Goal: Task Accomplishment & Management: Use online tool/utility

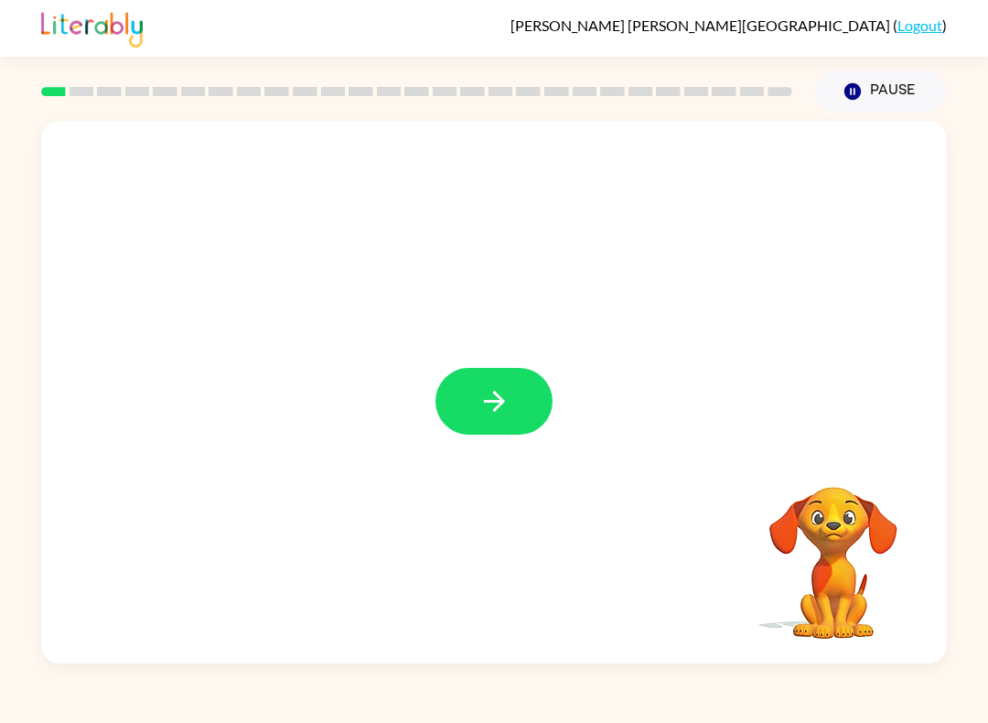
click at [489, 393] on icon "button" at bounding box center [495, 401] width 32 height 32
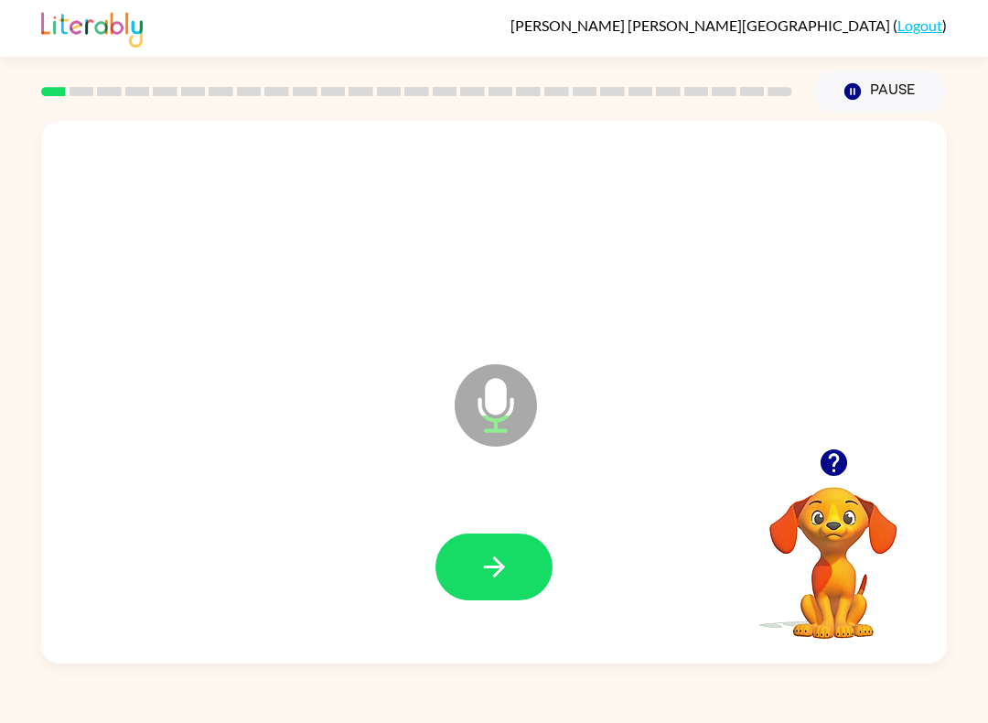
click at [485, 581] on icon "button" at bounding box center [495, 567] width 32 height 32
click at [501, 582] on icon "button" at bounding box center [495, 567] width 32 height 32
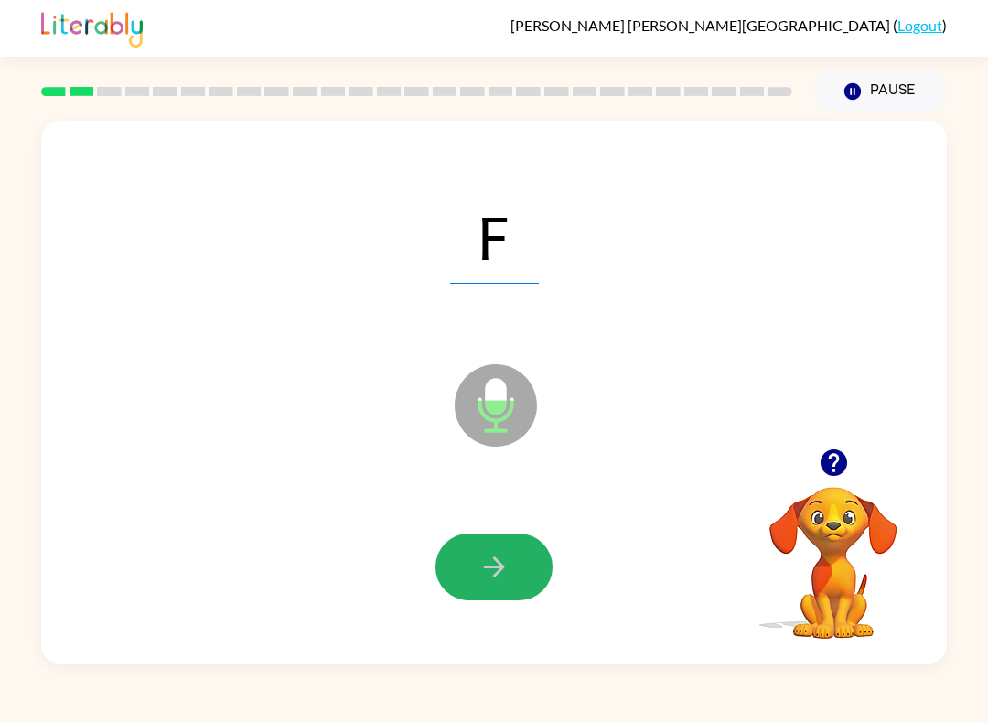
click at [499, 590] on button "button" at bounding box center [494, 566] width 117 height 67
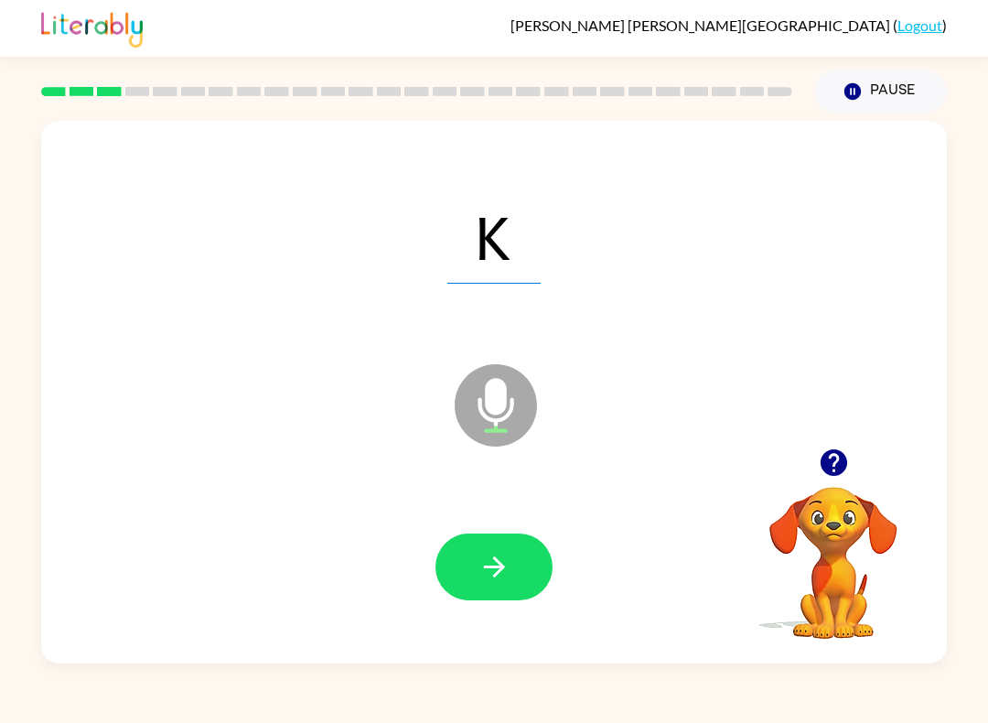
click at [492, 560] on icon "button" at bounding box center [495, 567] width 32 height 32
click at [486, 559] on icon "button" at bounding box center [495, 567] width 32 height 32
click at [482, 560] on icon "button" at bounding box center [495, 567] width 32 height 32
click at [487, 581] on icon "button" at bounding box center [495, 567] width 32 height 32
click at [483, 561] on icon "button" at bounding box center [495, 567] width 32 height 32
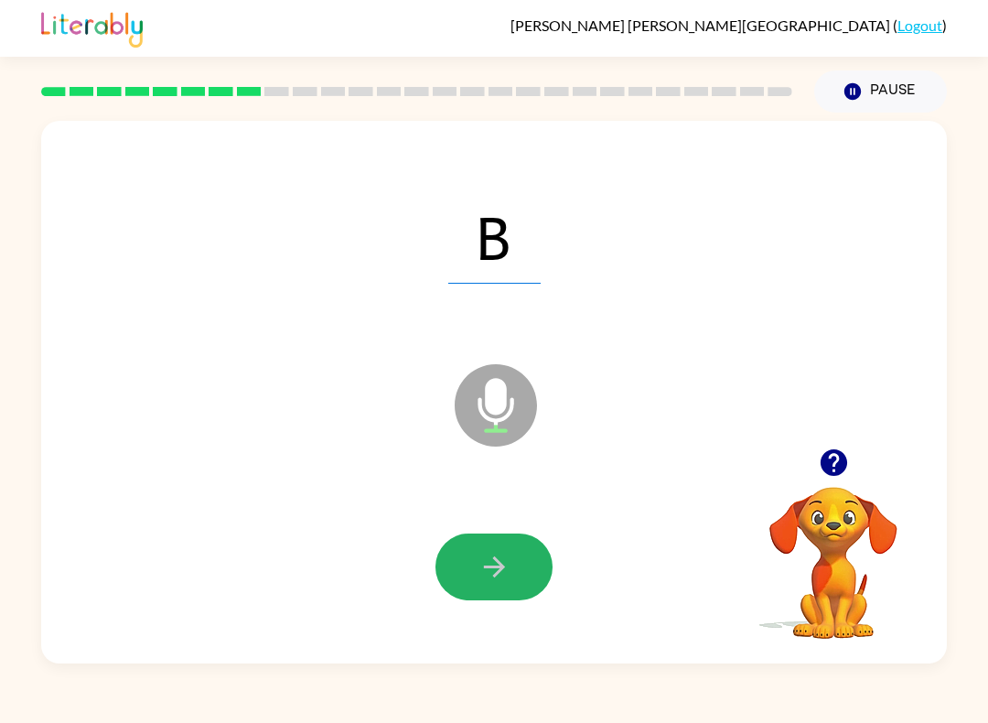
click at [515, 573] on button "button" at bounding box center [494, 566] width 117 height 67
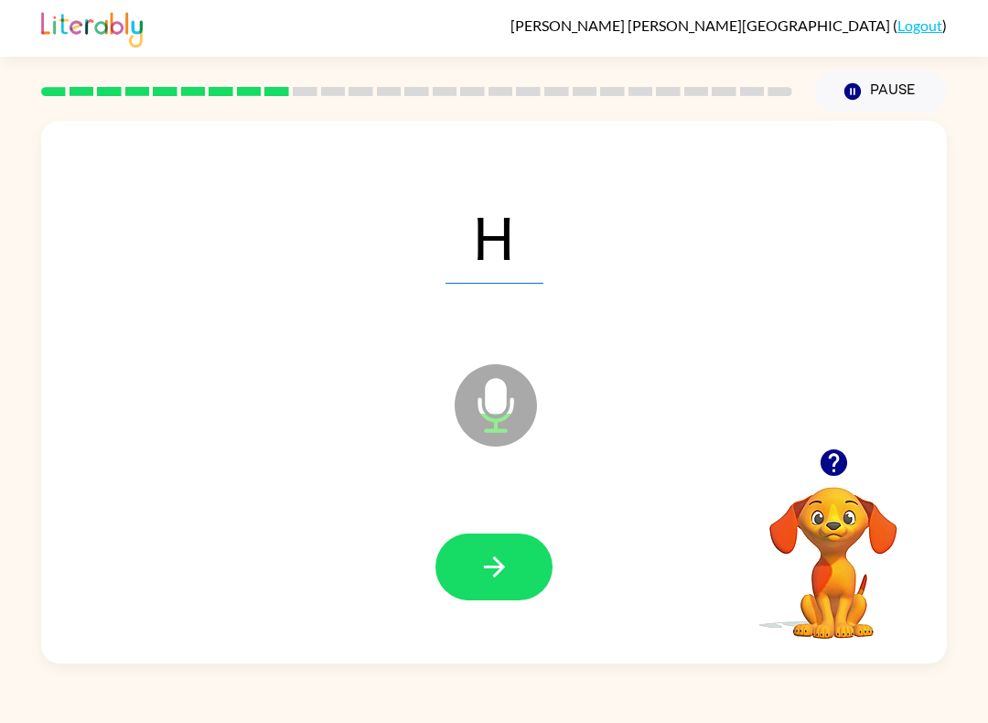
click at [467, 576] on button "button" at bounding box center [494, 566] width 117 height 67
click at [492, 561] on icon "button" at bounding box center [495, 567] width 32 height 32
click at [489, 565] on icon "button" at bounding box center [495, 567] width 32 height 32
click at [479, 552] on icon "button" at bounding box center [495, 567] width 32 height 32
click at [504, 576] on icon "button" at bounding box center [495, 567] width 32 height 32
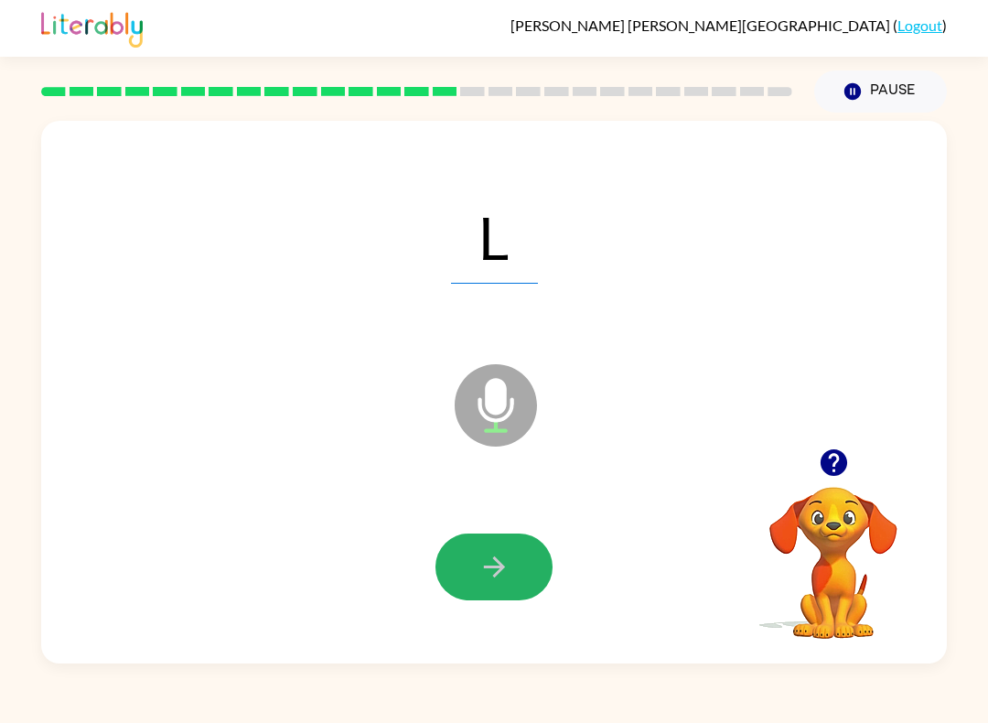
click at [486, 538] on button "button" at bounding box center [494, 566] width 117 height 67
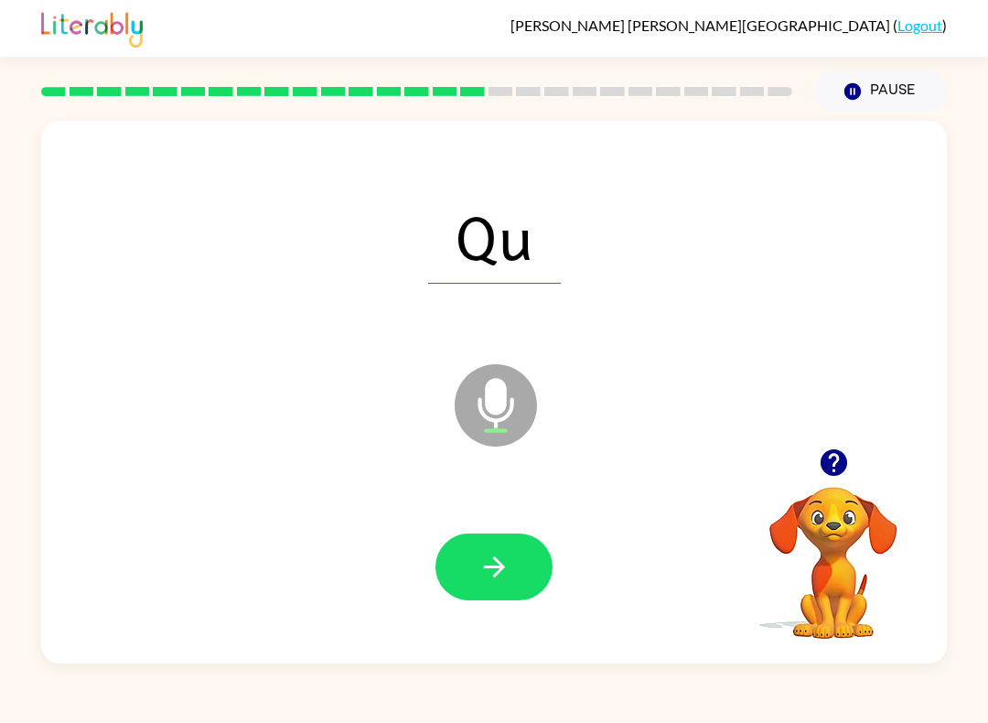
click at [481, 564] on icon "button" at bounding box center [495, 567] width 32 height 32
click at [505, 568] on icon "button" at bounding box center [495, 567] width 32 height 32
click at [498, 558] on icon "button" at bounding box center [495, 567] width 32 height 32
click at [473, 562] on button "button" at bounding box center [494, 566] width 117 height 67
click at [482, 580] on icon "button" at bounding box center [495, 567] width 32 height 32
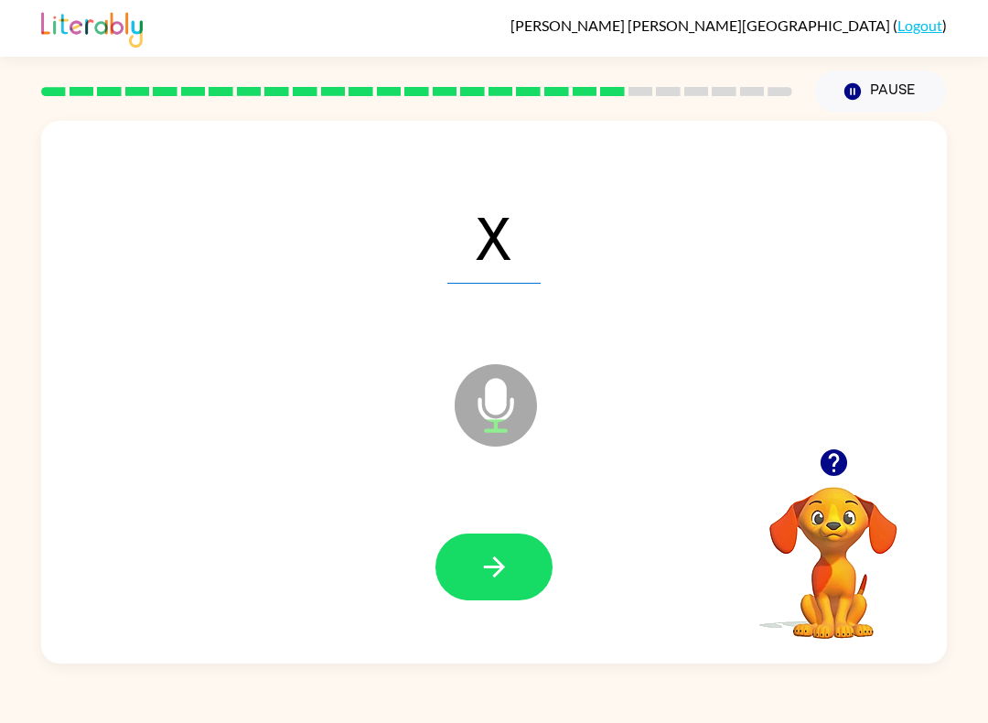
click at [505, 600] on button "button" at bounding box center [494, 566] width 117 height 67
click at [495, 573] on icon "button" at bounding box center [495, 567] width 32 height 32
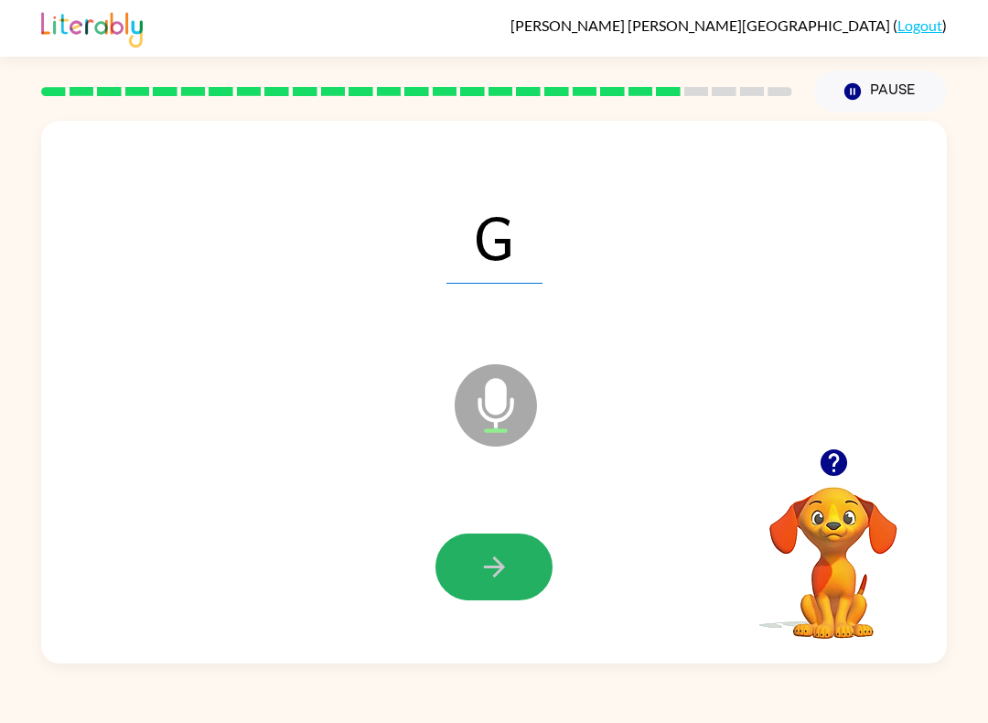
click at [505, 587] on button "button" at bounding box center [494, 566] width 117 height 67
click at [516, 564] on button "button" at bounding box center [494, 566] width 117 height 67
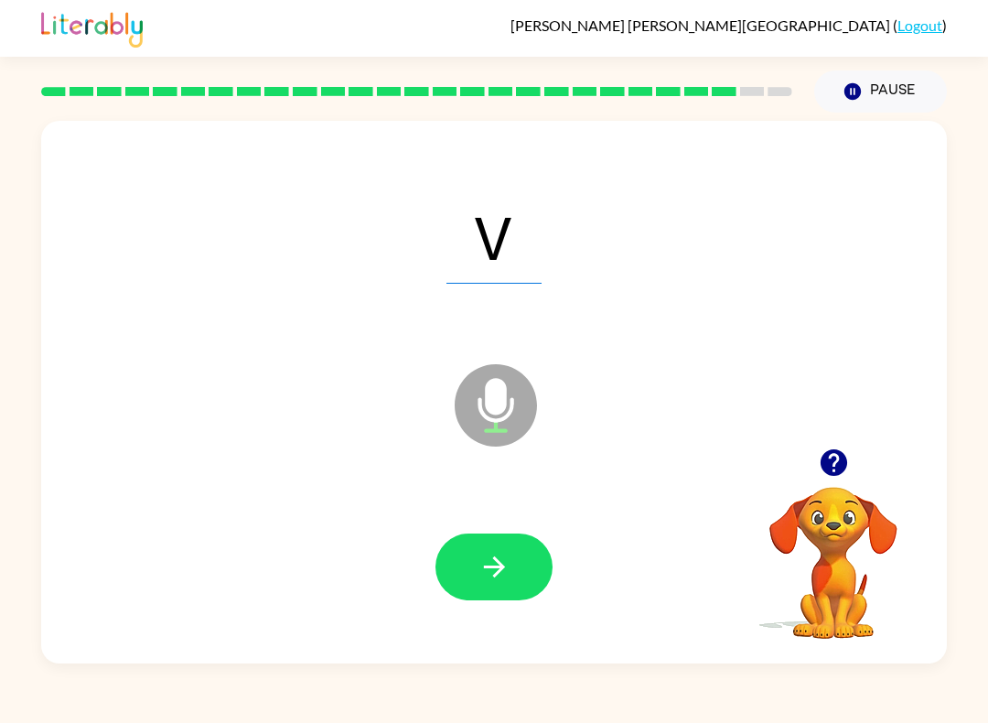
click at [469, 557] on button "button" at bounding box center [494, 566] width 117 height 67
click at [451, 528] on div at bounding box center [493, 567] width 869 height 156
click at [508, 569] on icon "button" at bounding box center [495, 567] width 32 height 32
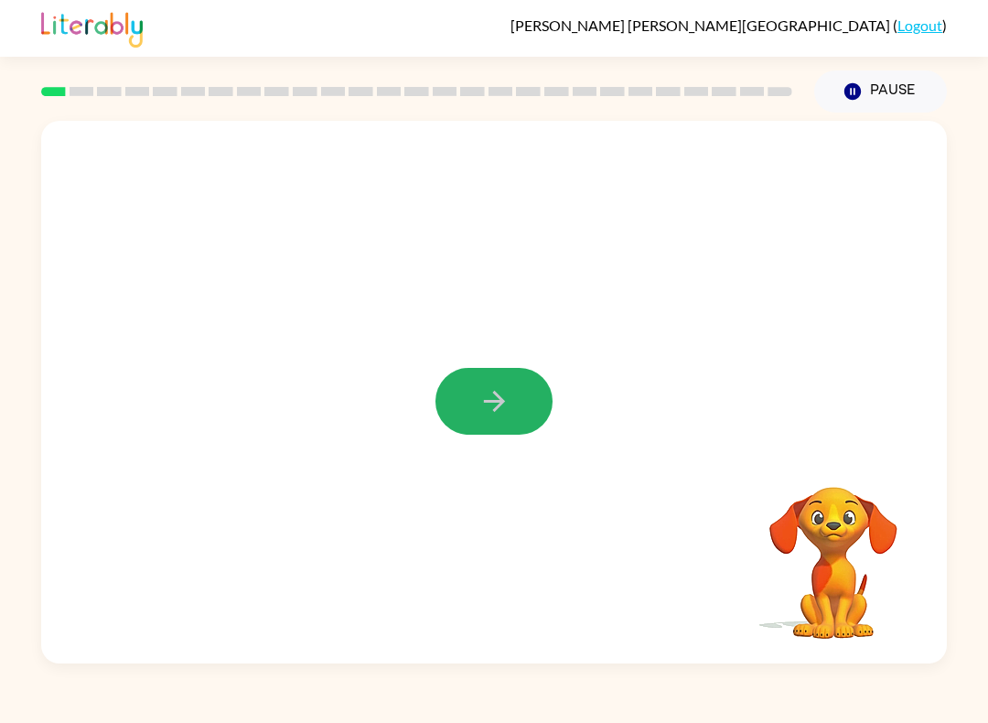
click at [501, 382] on button "button" at bounding box center [494, 401] width 117 height 67
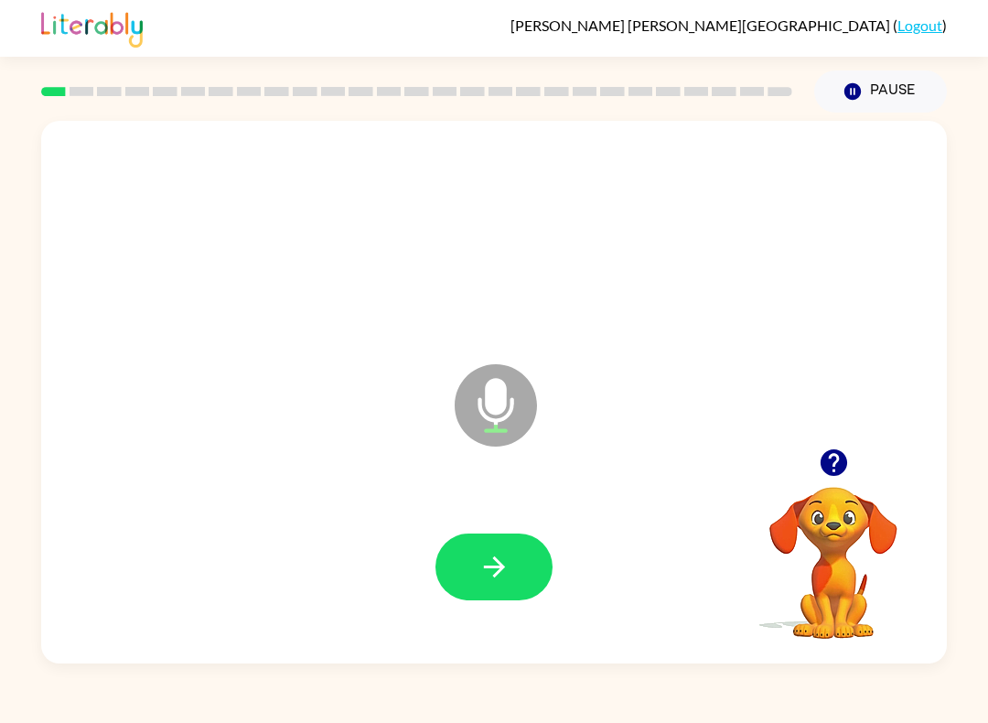
click at [575, 538] on div at bounding box center [493, 567] width 869 height 156
click at [523, 567] on button "button" at bounding box center [494, 566] width 117 height 67
click at [509, 577] on icon "button" at bounding box center [495, 567] width 32 height 32
click at [496, 575] on icon "button" at bounding box center [493, 566] width 21 height 21
click at [483, 572] on icon "button" at bounding box center [495, 567] width 32 height 32
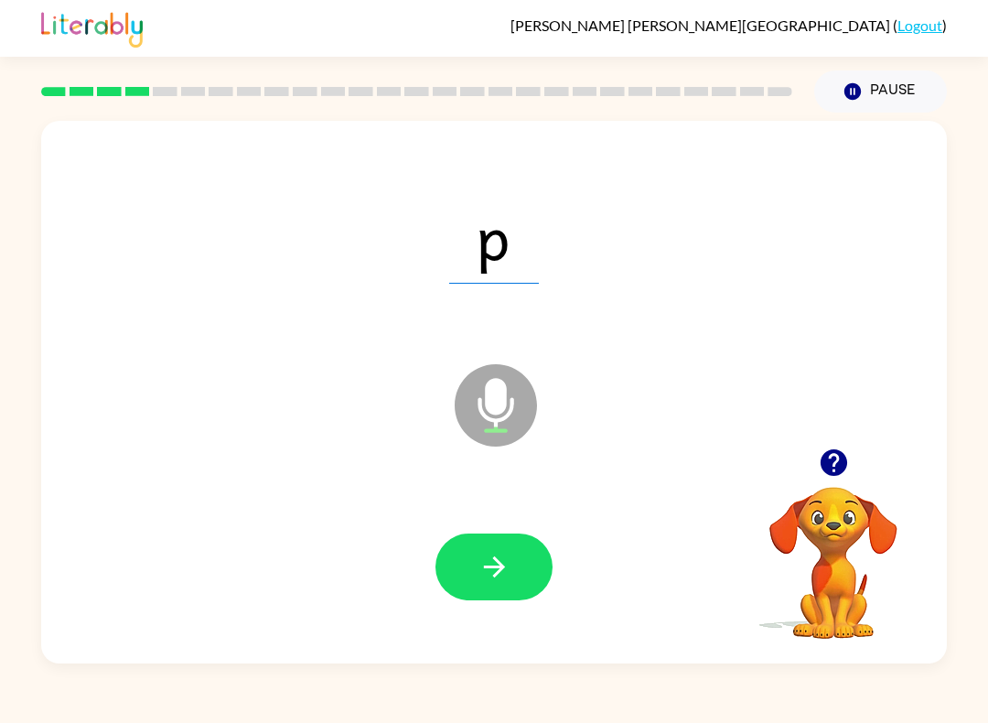
click at [499, 570] on icon "button" at bounding box center [495, 567] width 32 height 32
click at [504, 567] on icon "button" at bounding box center [493, 566] width 21 height 21
click at [549, 559] on button "button" at bounding box center [494, 566] width 117 height 67
click at [511, 567] on button "button" at bounding box center [494, 566] width 117 height 67
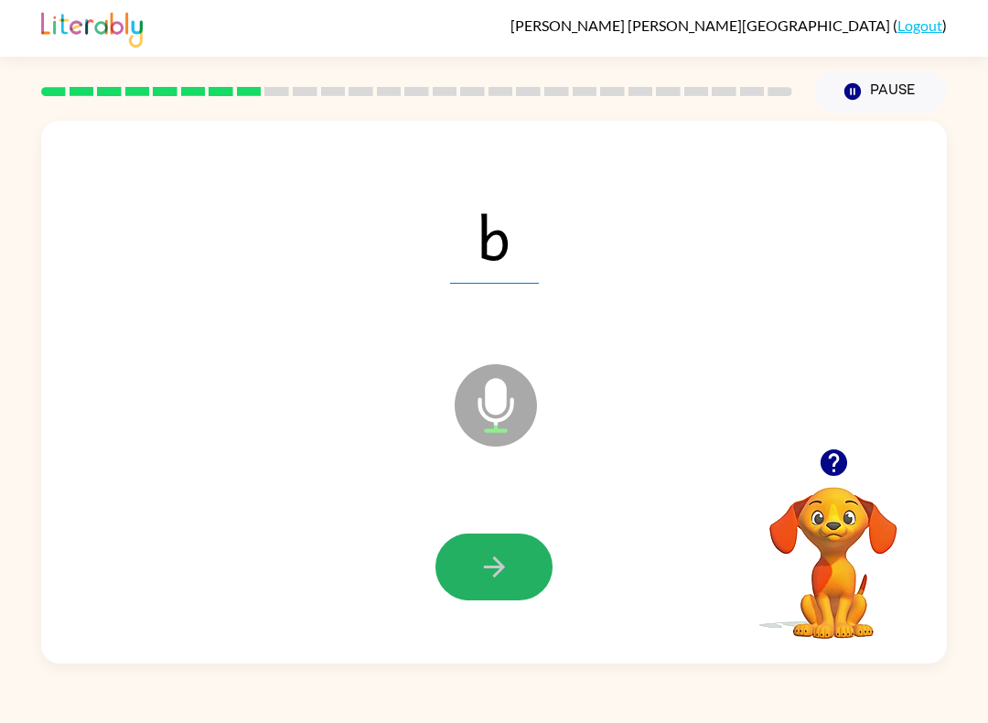
click at [462, 569] on button "button" at bounding box center [494, 566] width 117 height 67
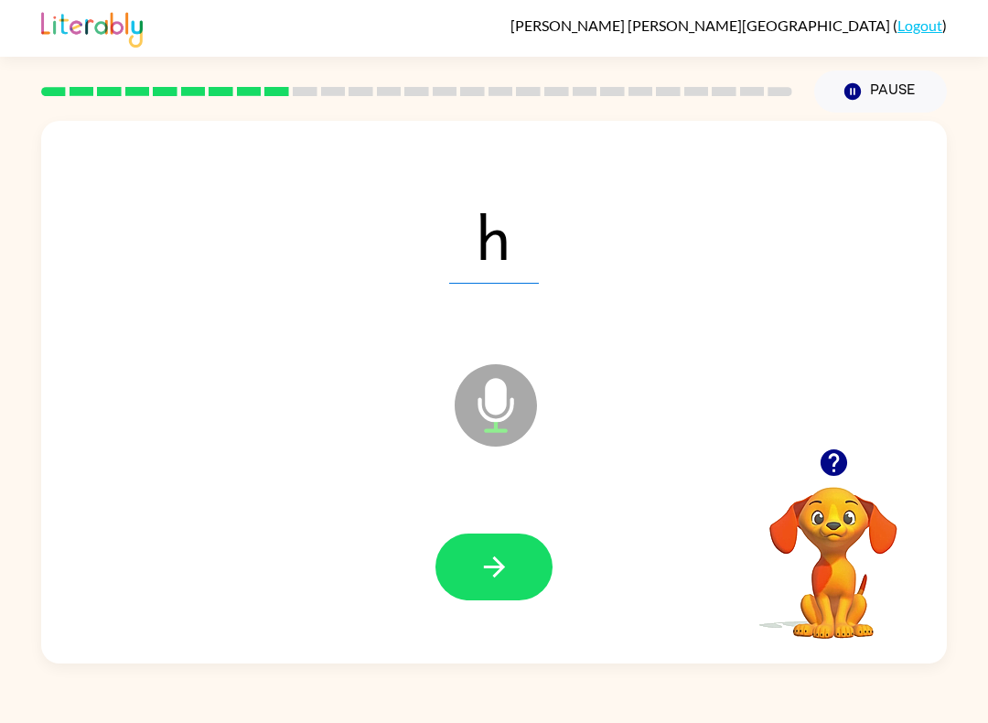
click at [483, 565] on icon "button" at bounding box center [495, 567] width 32 height 32
click at [463, 574] on button "button" at bounding box center [494, 566] width 117 height 67
click at [508, 556] on icon "button" at bounding box center [495, 567] width 32 height 32
click at [482, 573] on icon "button" at bounding box center [495, 567] width 32 height 32
click at [507, 565] on icon "button" at bounding box center [495, 567] width 32 height 32
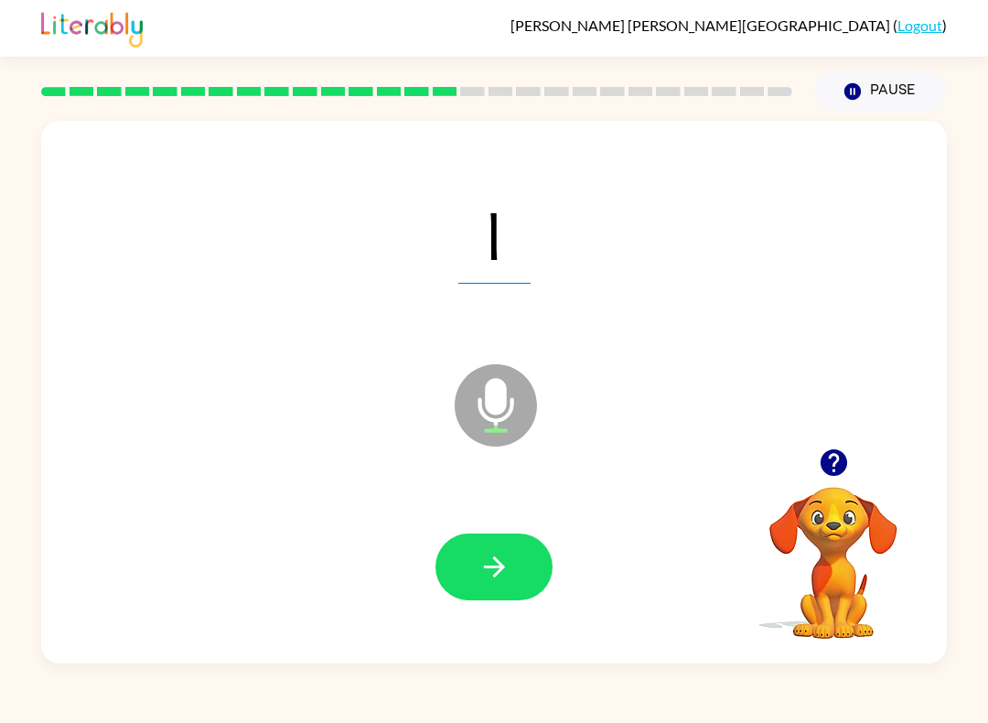
click at [481, 572] on icon "button" at bounding box center [495, 567] width 32 height 32
click at [515, 544] on button "button" at bounding box center [494, 566] width 117 height 67
click at [451, 580] on button "button" at bounding box center [494, 566] width 117 height 67
click at [471, 568] on button "button" at bounding box center [494, 566] width 117 height 67
click at [488, 575] on icon "button" at bounding box center [495, 567] width 32 height 32
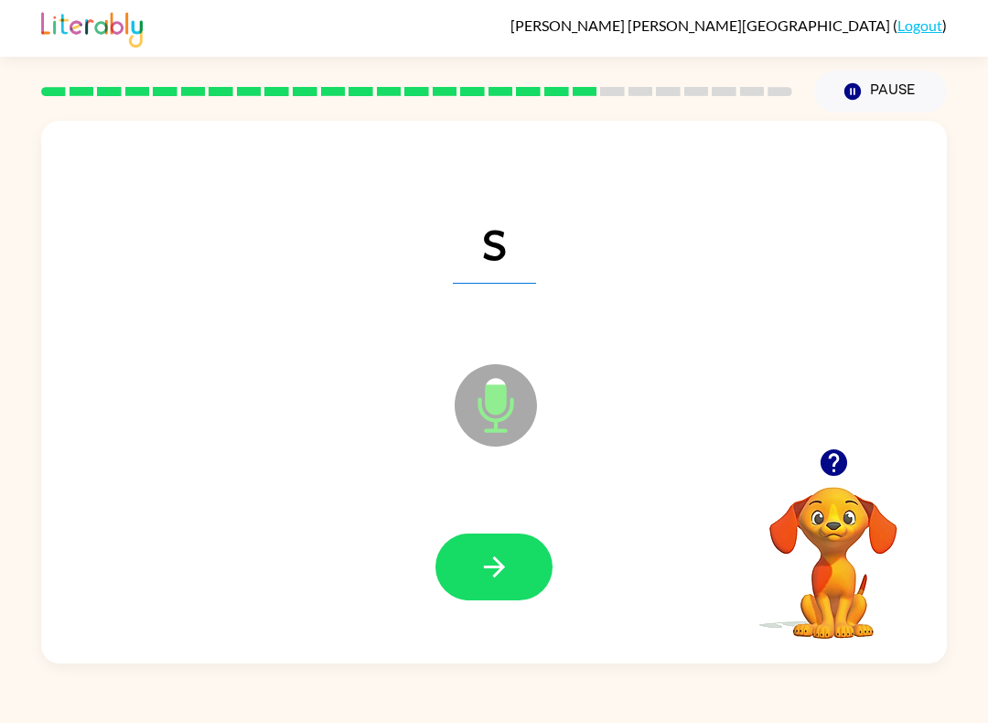
click at [489, 562] on icon "button" at bounding box center [495, 567] width 32 height 32
click at [516, 564] on button "button" at bounding box center [494, 566] width 117 height 67
click at [508, 565] on icon "button" at bounding box center [495, 567] width 32 height 32
click at [532, 553] on button "button" at bounding box center [494, 566] width 117 height 67
click at [495, 574] on icon "button" at bounding box center [495, 567] width 32 height 32
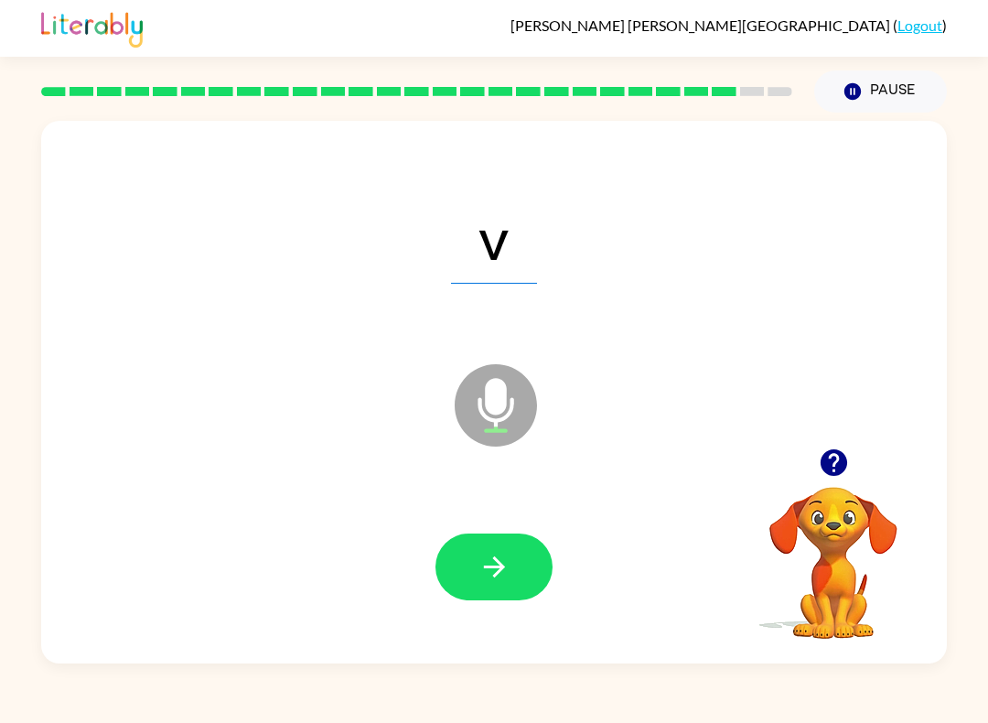
click at [479, 571] on icon "button" at bounding box center [495, 567] width 32 height 32
click at [321, 717] on div "Noah-Charbel Morado-Hamilton ( Logout ) Pause Pause v Microphone The Microphone…" at bounding box center [494, 361] width 988 height 723
click at [489, 549] on button "button" at bounding box center [494, 566] width 117 height 67
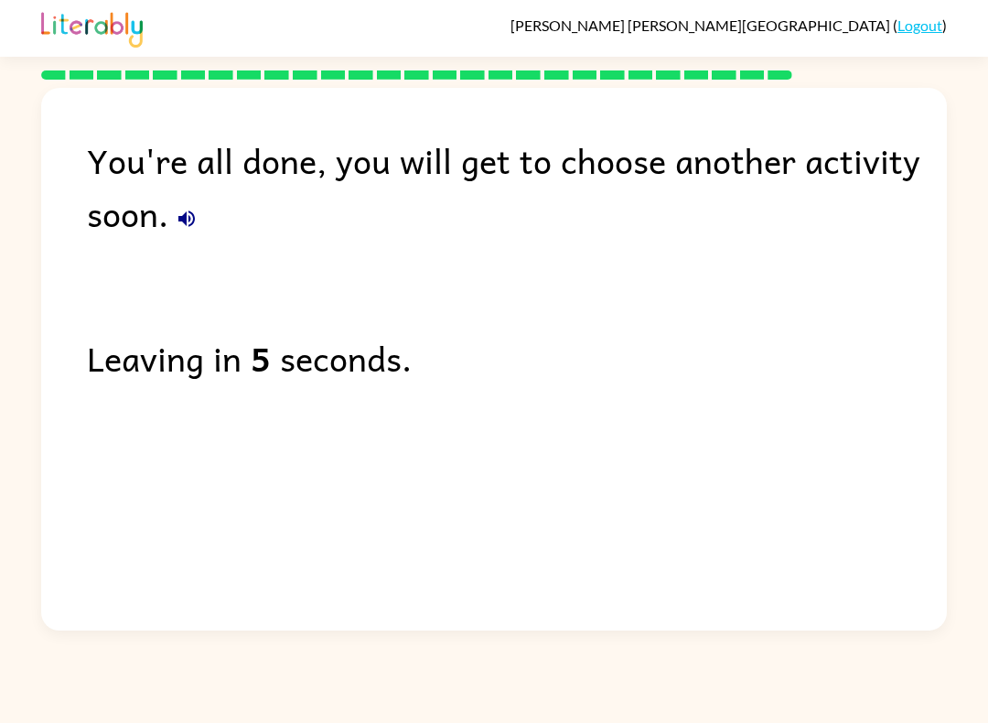
click at [415, 15] on div "Noah-Charbel Morado-Hamilton ( Logout )" at bounding box center [494, 28] width 906 height 57
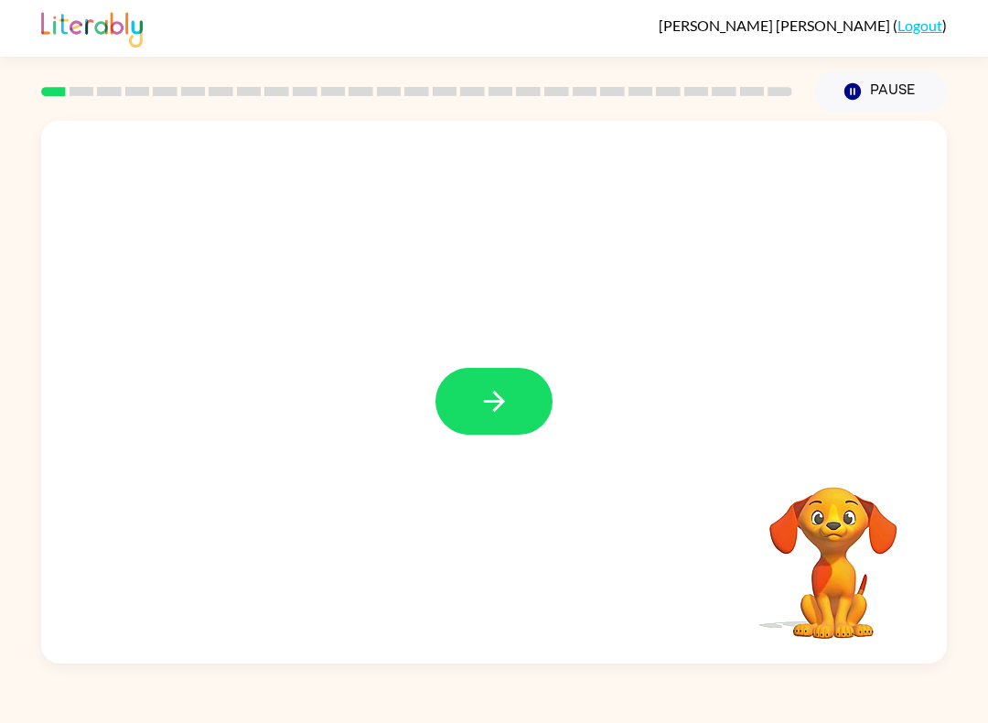
click at [476, 429] on button "button" at bounding box center [494, 401] width 117 height 67
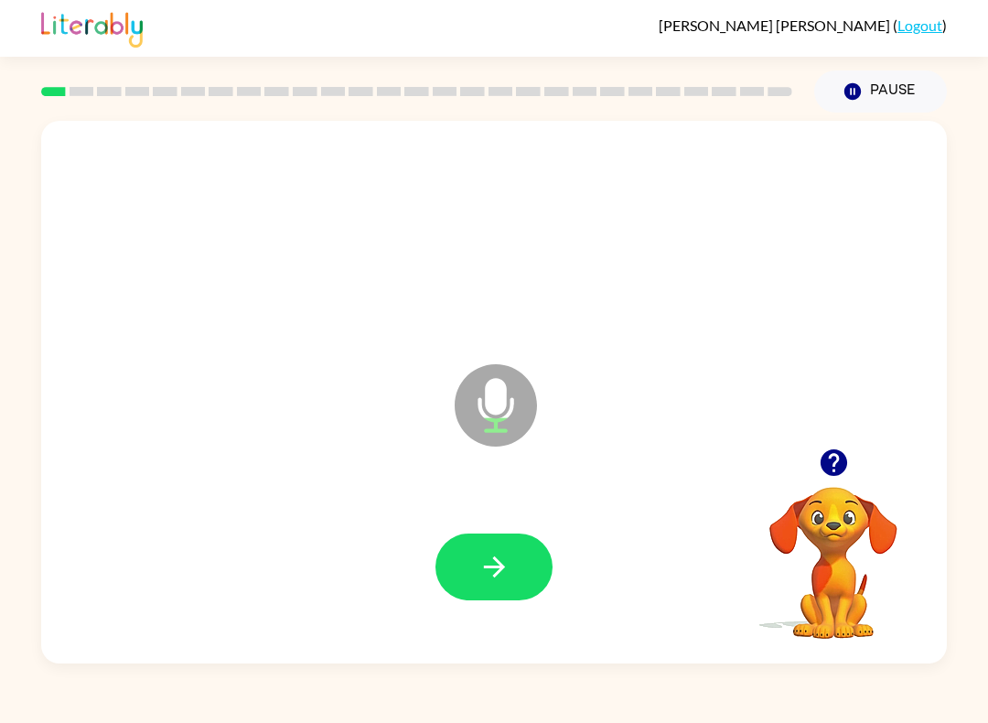
click at [500, 564] on icon "button" at bounding box center [493, 566] width 21 height 21
click at [512, 590] on button "button" at bounding box center [494, 566] width 117 height 67
click at [516, 581] on button "button" at bounding box center [494, 566] width 117 height 67
click at [522, 555] on button "button" at bounding box center [494, 566] width 117 height 67
click at [511, 556] on button "button" at bounding box center [494, 566] width 117 height 67
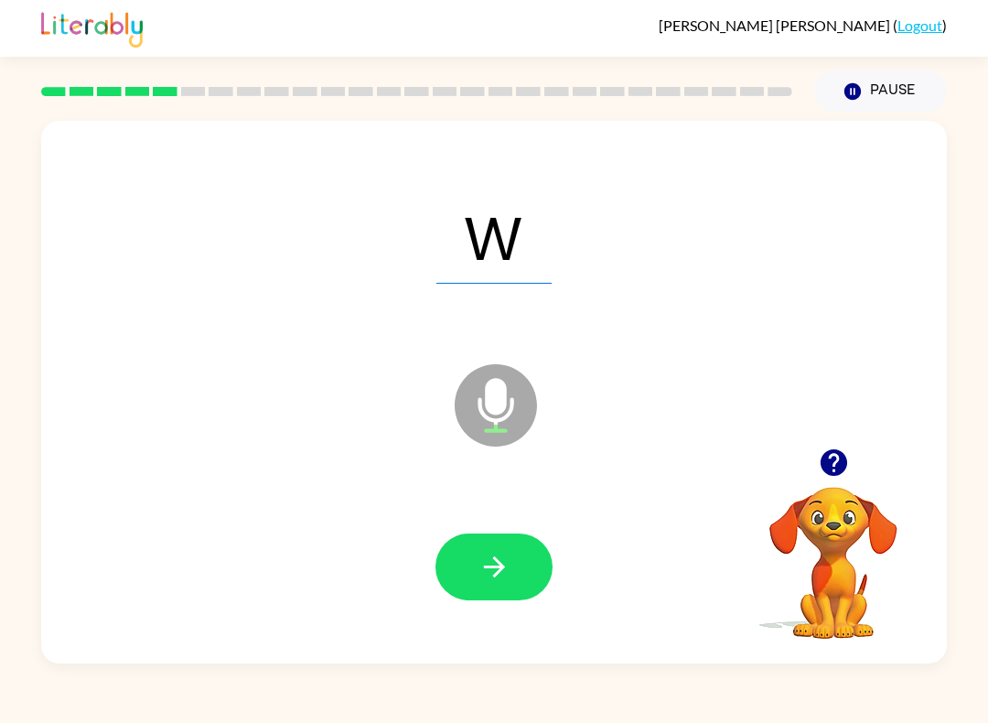
click at [487, 572] on icon "button" at bounding box center [495, 567] width 32 height 32
click at [507, 580] on icon "button" at bounding box center [495, 567] width 32 height 32
click at [516, 557] on button "button" at bounding box center [494, 566] width 117 height 67
click at [518, 561] on button "button" at bounding box center [494, 566] width 117 height 67
click at [491, 567] on icon "button" at bounding box center [493, 566] width 21 height 21
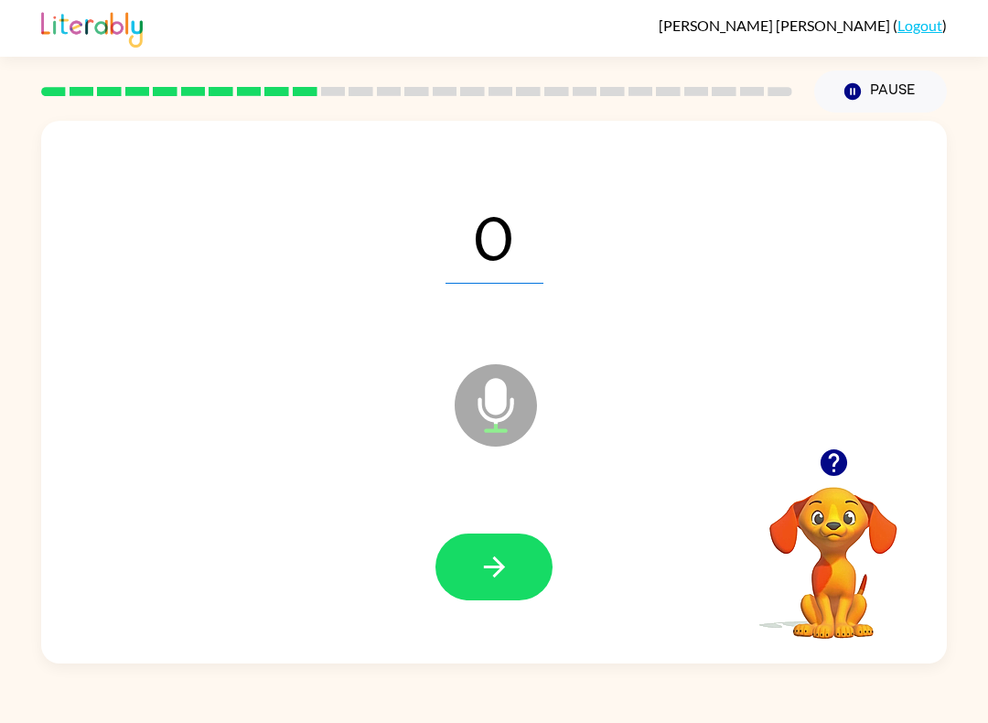
click at [479, 597] on button "button" at bounding box center [494, 566] width 117 height 67
click at [523, 550] on button "button" at bounding box center [494, 566] width 117 height 67
click at [500, 564] on icon "button" at bounding box center [493, 566] width 21 height 21
click at [511, 573] on button "button" at bounding box center [494, 566] width 117 height 67
click at [515, 563] on button "button" at bounding box center [494, 566] width 117 height 67
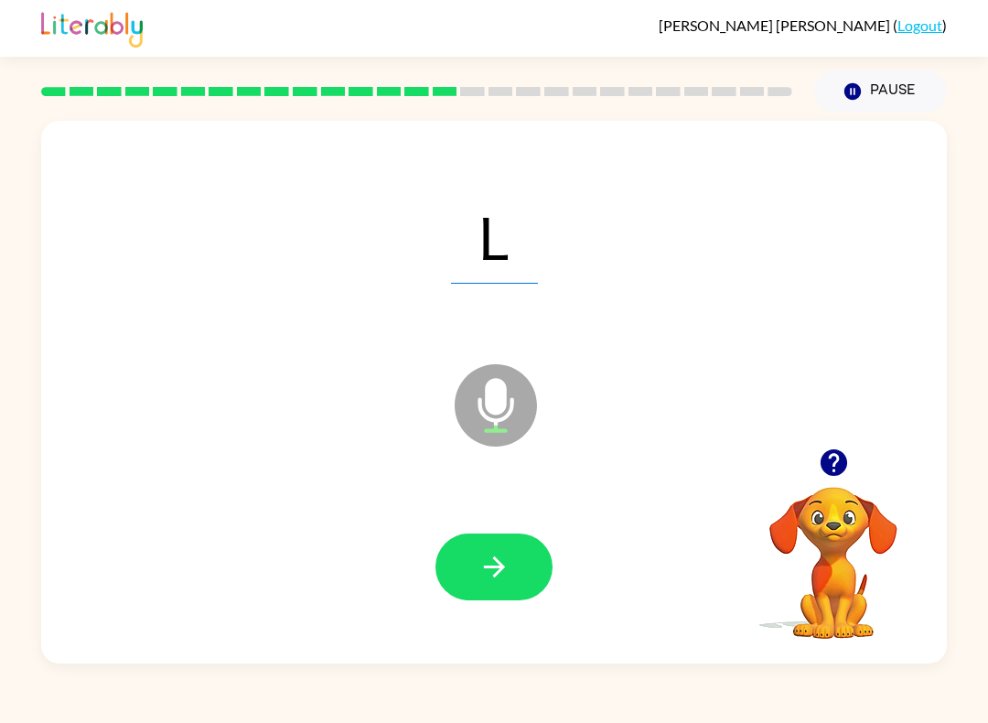
click at [518, 545] on button "button" at bounding box center [494, 566] width 117 height 67
click at [522, 549] on button "button" at bounding box center [494, 566] width 117 height 67
click at [489, 567] on icon "button" at bounding box center [493, 566] width 21 height 21
click at [522, 573] on button "button" at bounding box center [494, 566] width 117 height 67
click at [498, 581] on icon "button" at bounding box center [495, 567] width 32 height 32
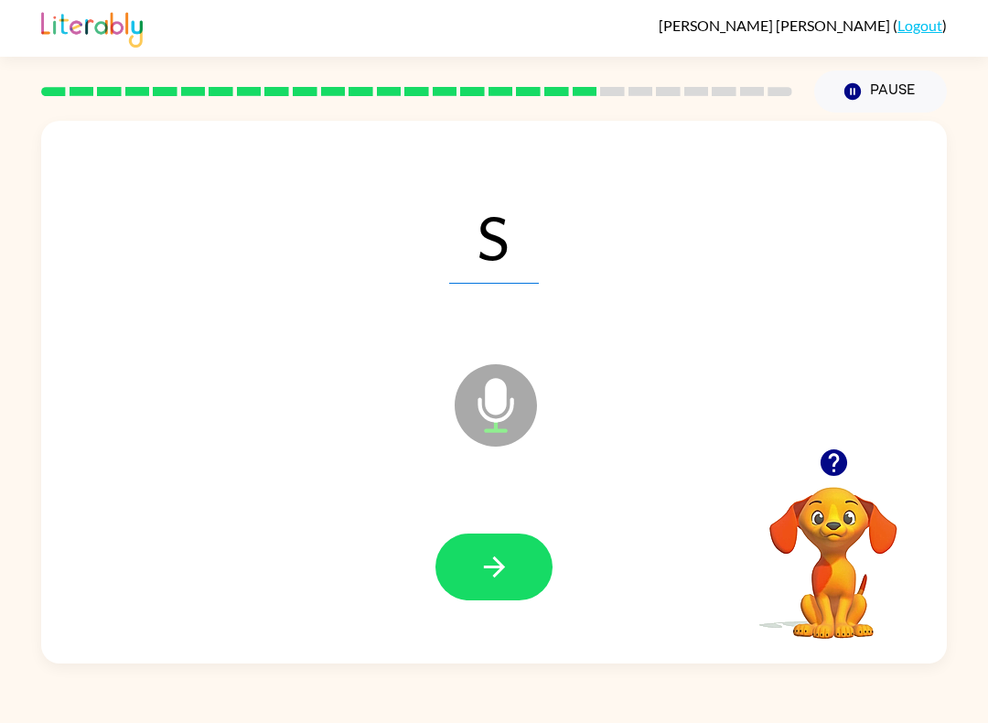
click at [534, 575] on button "button" at bounding box center [494, 566] width 117 height 67
click at [457, 565] on button "button" at bounding box center [494, 566] width 117 height 67
click at [480, 574] on icon "button" at bounding box center [495, 567] width 32 height 32
click at [520, 558] on button "button" at bounding box center [494, 566] width 117 height 67
click at [504, 578] on icon "button" at bounding box center [495, 567] width 32 height 32
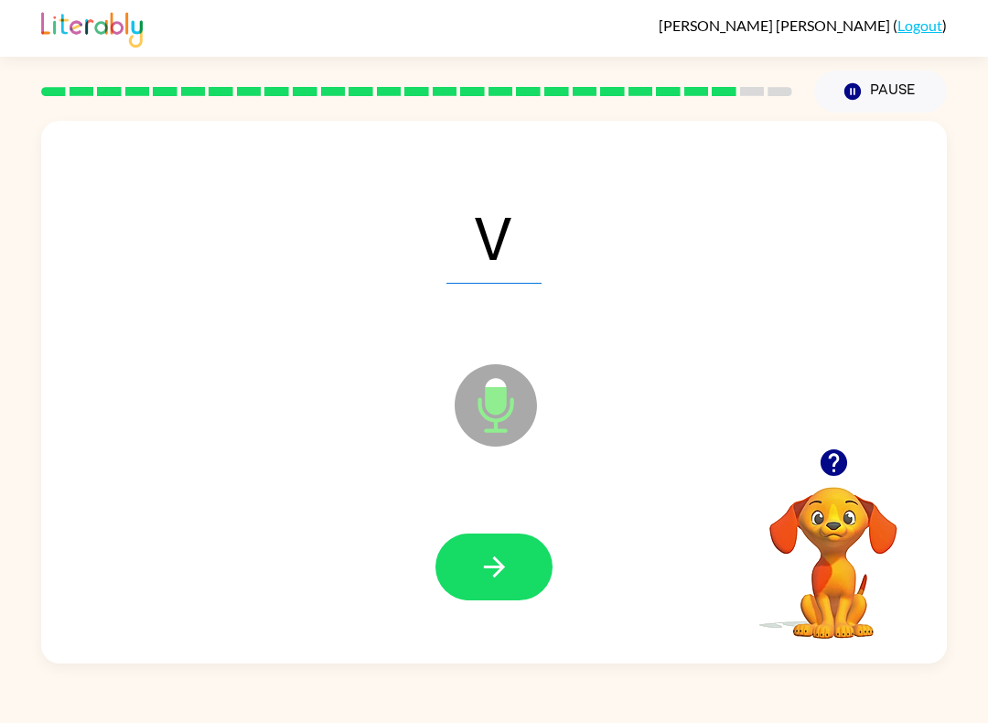
click at [501, 578] on icon "button" at bounding box center [495, 567] width 32 height 32
click at [522, 563] on button "button" at bounding box center [494, 566] width 117 height 67
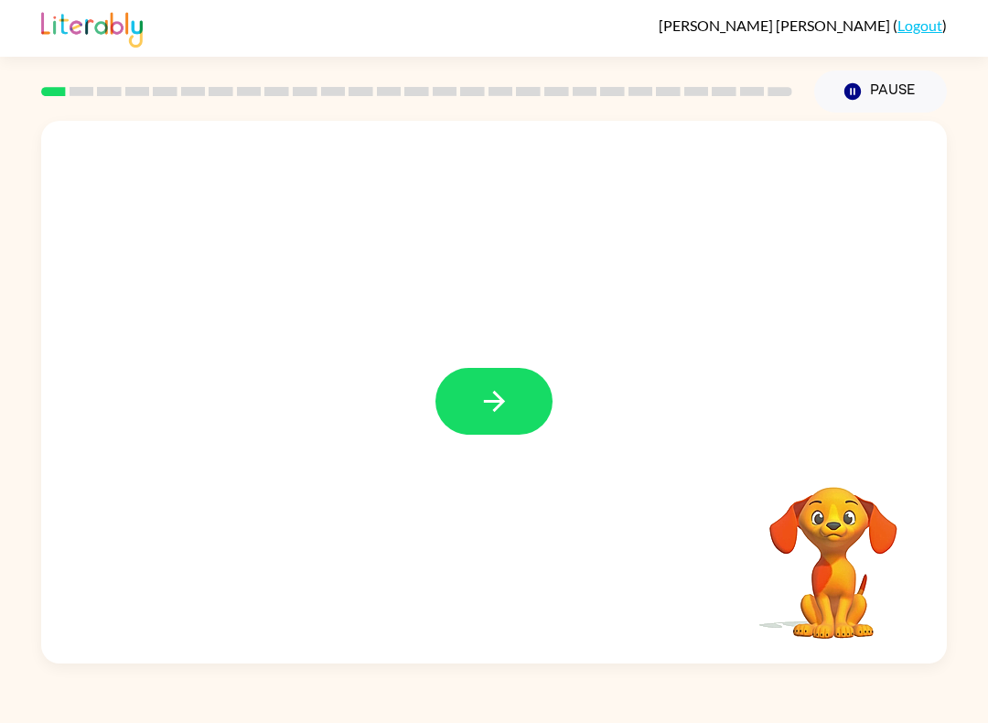
click at [521, 414] on button "button" at bounding box center [494, 401] width 117 height 67
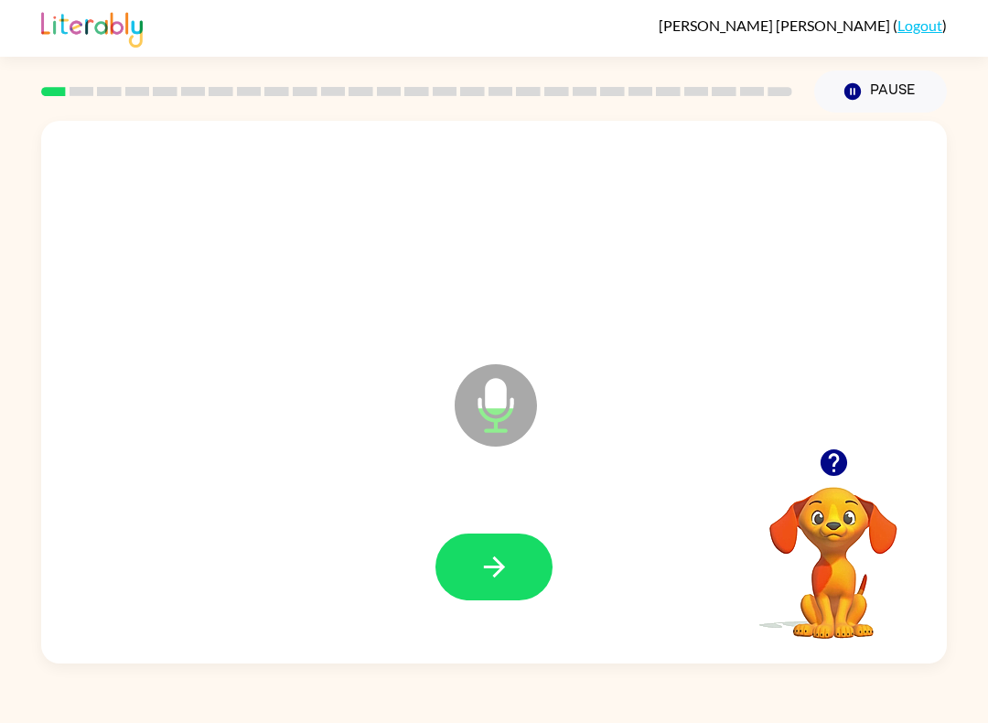
click at [522, 571] on button "button" at bounding box center [494, 566] width 117 height 67
click at [492, 581] on icon "button" at bounding box center [495, 567] width 32 height 32
click at [469, 567] on button "button" at bounding box center [494, 566] width 117 height 67
click at [493, 576] on icon "button" at bounding box center [493, 566] width 21 height 21
click at [476, 571] on button "button" at bounding box center [494, 566] width 117 height 67
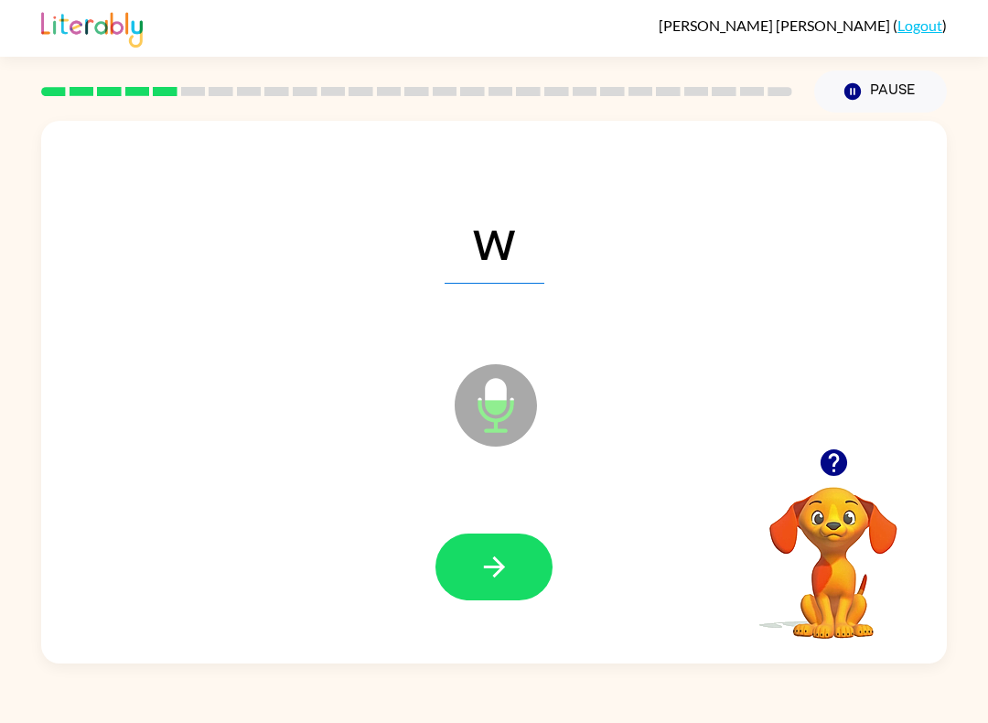
click at [500, 567] on icon "button" at bounding box center [493, 566] width 21 height 21
click at [502, 554] on icon "button" at bounding box center [495, 567] width 32 height 32
click at [542, 588] on button "button" at bounding box center [494, 566] width 117 height 67
click at [500, 571] on icon "button" at bounding box center [493, 566] width 21 height 21
click at [510, 576] on icon "button" at bounding box center [495, 567] width 32 height 32
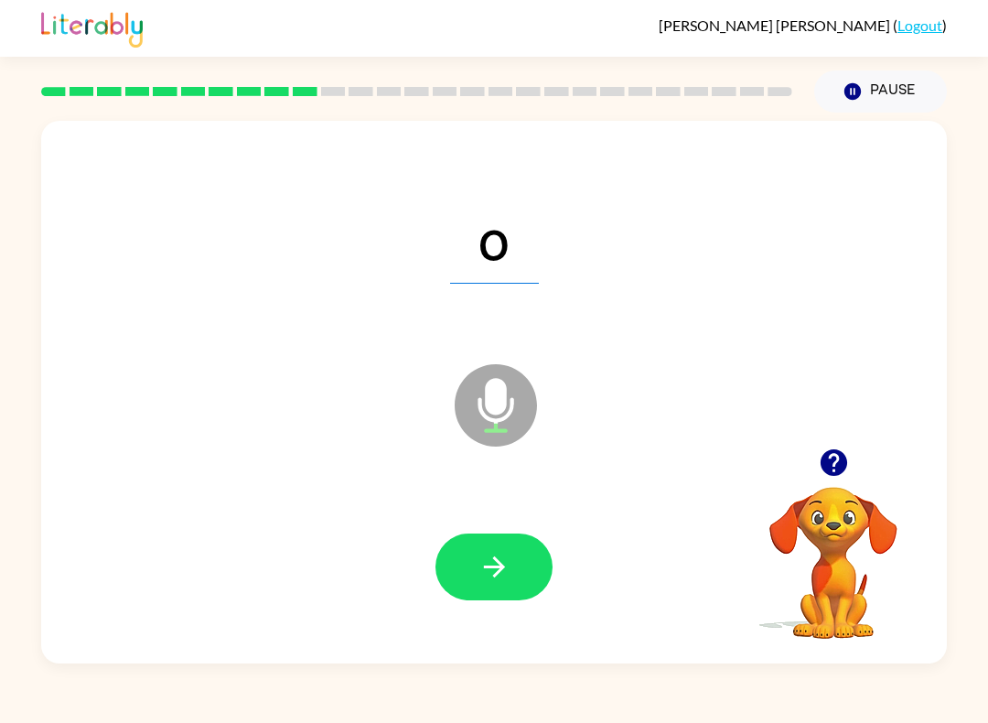
click at [477, 557] on button "button" at bounding box center [494, 566] width 117 height 67
click at [502, 580] on icon "button" at bounding box center [495, 567] width 32 height 32
click at [515, 552] on button "button" at bounding box center [494, 566] width 117 height 67
click at [468, 567] on button "button" at bounding box center [494, 566] width 117 height 67
click at [531, 585] on button "button" at bounding box center [494, 566] width 117 height 67
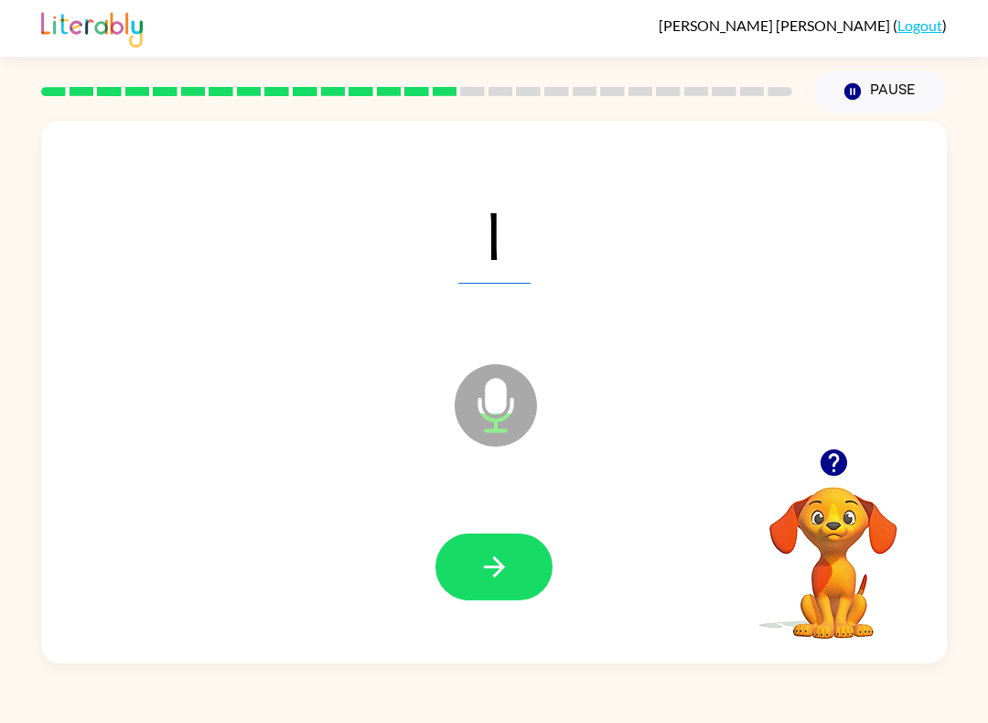
click at [504, 572] on icon "button" at bounding box center [495, 567] width 32 height 32
click at [468, 286] on div "qu" at bounding box center [493, 235] width 869 height 156
click at [473, 588] on button "button" at bounding box center [494, 566] width 117 height 67
click at [223, 673] on div "[PERSON_NAME] ( Logout ) Pause Pause m Microphone The Microphone is here when i…" at bounding box center [494, 361] width 988 height 723
click at [484, 554] on icon "button" at bounding box center [495, 567] width 32 height 32
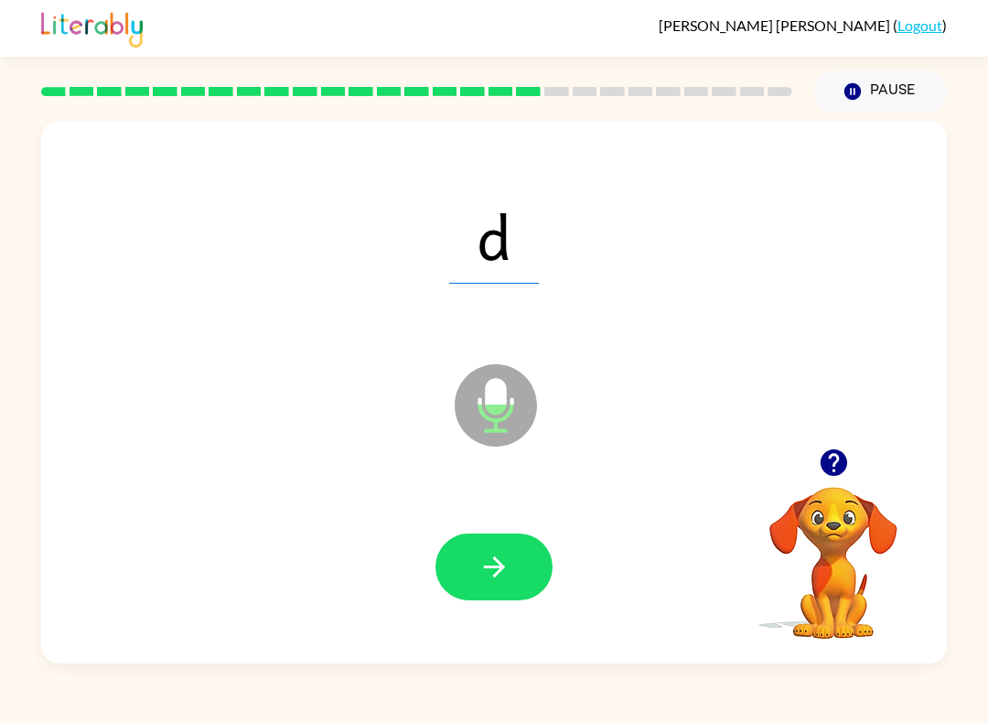
click at [489, 583] on icon "button" at bounding box center [495, 567] width 32 height 32
click at [529, 583] on button "button" at bounding box center [494, 566] width 117 height 67
click at [539, 588] on button "button" at bounding box center [494, 566] width 117 height 67
click at [512, 577] on button "button" at bounding box center [494, 566] width 117 height 67
click at [479, 564] on icon "button" at bounding box center [495, 567] width 32 height 32
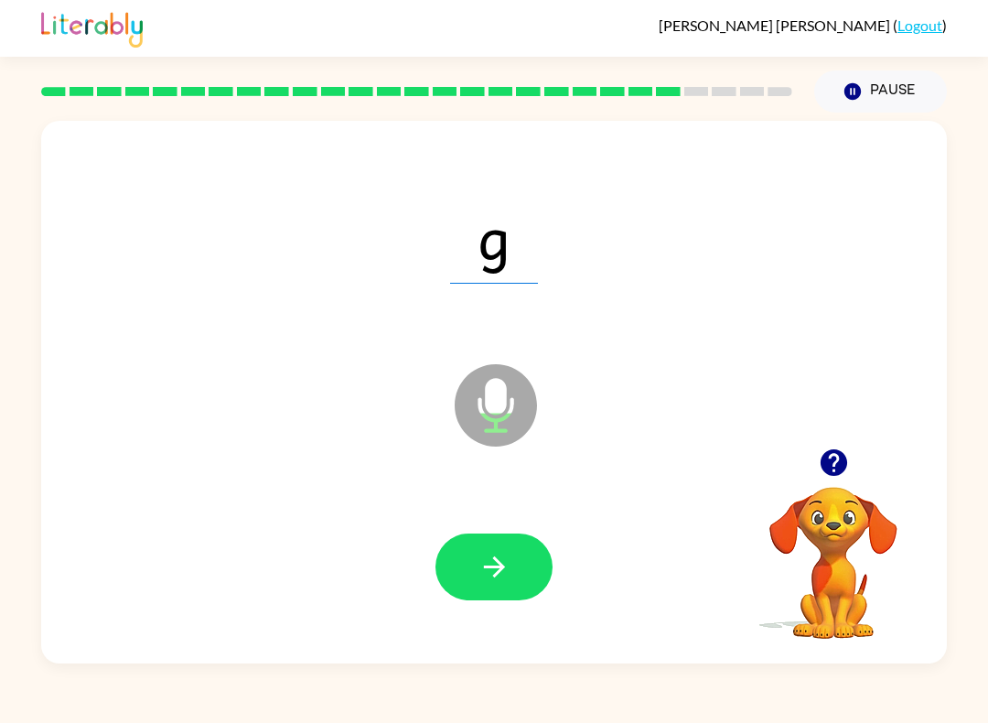
click at [506, 580] on icon "button" at bounding box center [495, 567] width 32 height 32
click at [500, 575] on icon "button" at bounding box center [495, 567] width 32 height 32
click at [491, 583] on icon "button" at bounding box center [495, 567] width 32 height 32
click at [469, 578] on button "button" at bounding box center [494, 566] width 117 height 67
